Goal: Find contact information: Find contact information

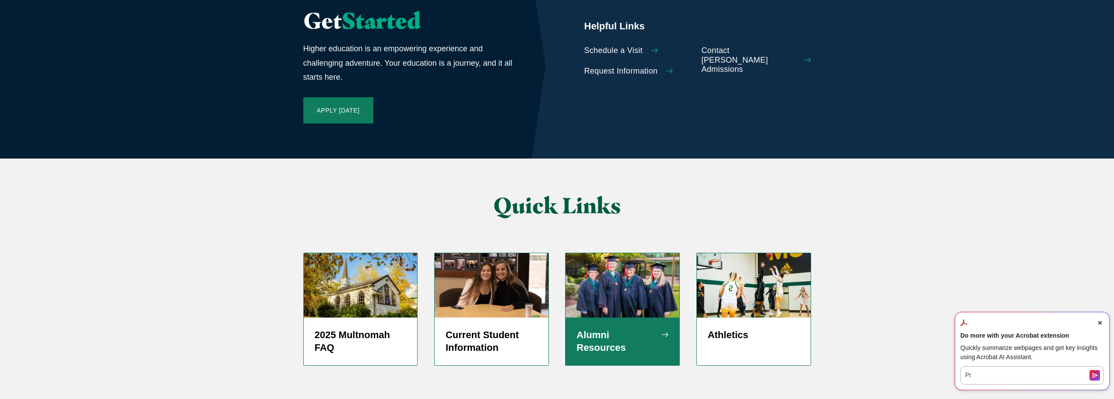
scroll to position [2058, 0]
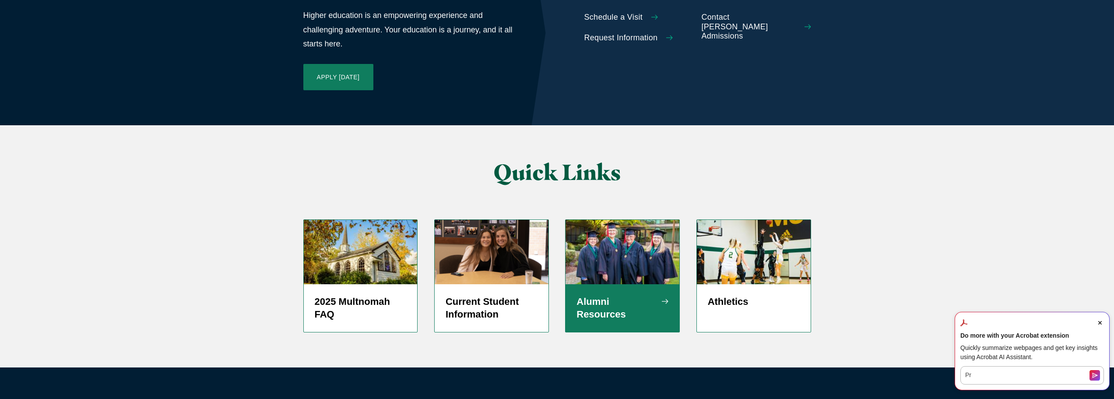
click at [608, 284] on div "Alumni Resources" at bounding box center [623, 308] width 114 height 48
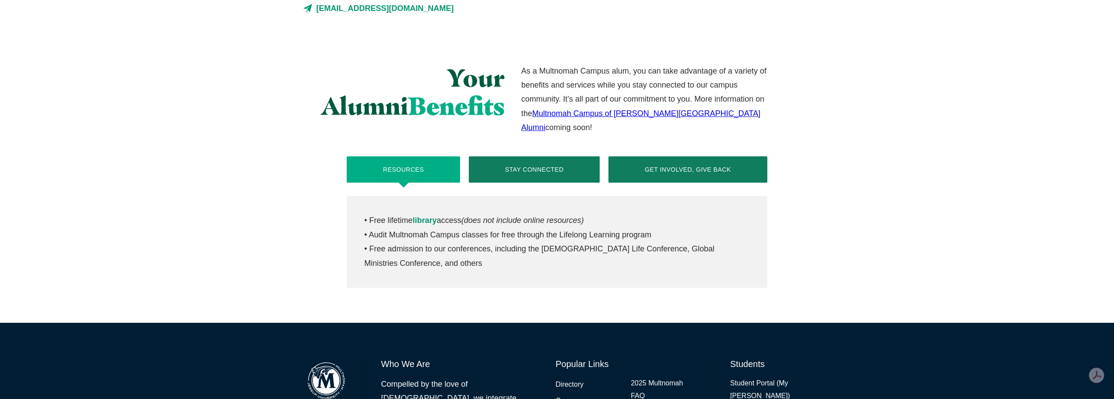
scroll to position [306, 0]
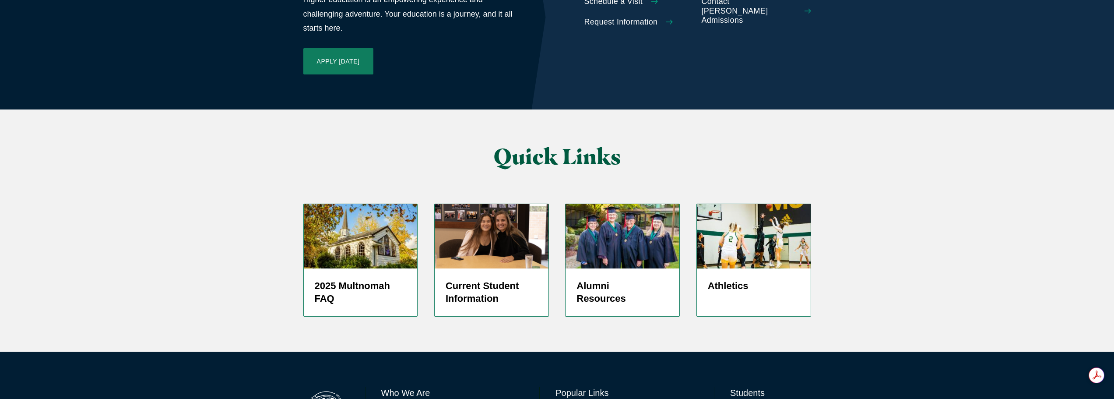
scroll to position [2081, 0]
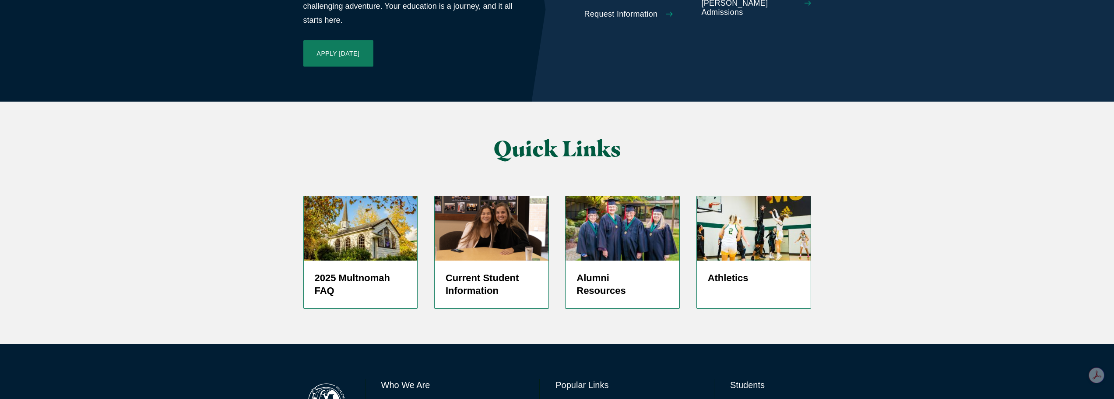
click at [569, 398] on link "Directory" at bounding box center [570, 405] width 28 height 13
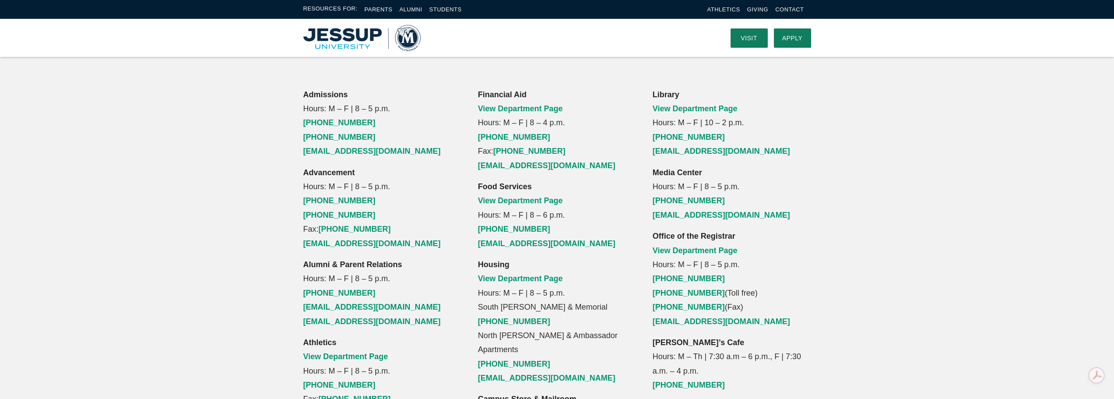
scroll to position [569, 0]
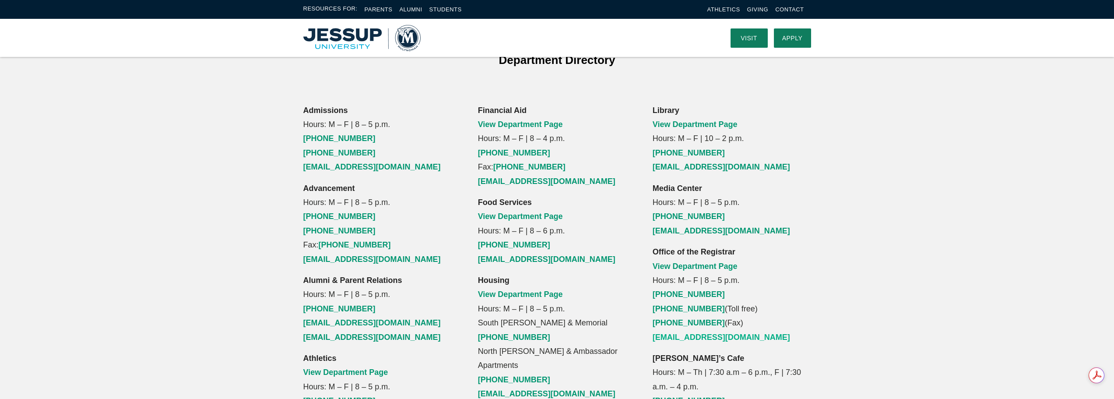
click at [697, 333] on link "[EMAIL_ADDRESS][DOMAIN_NAME]" at bounding box center [721, 337] width 137 height 9
drag, startPoint x: 770, startPoint y: 285, endPoint x: 654, endPoint y: 278, distance: 116.2
click at [654, 278] on p "Office of the Registrar View Department Page Hours: M – F | 8 – 5 p.m. [PHONE_N…" at bounding box center [732, 294] width 158 height 99
copy link "[EMAIL_ADDRESS][DOMAIN_NAME]"
